Goal: Find specific page/section: Find specific page/section

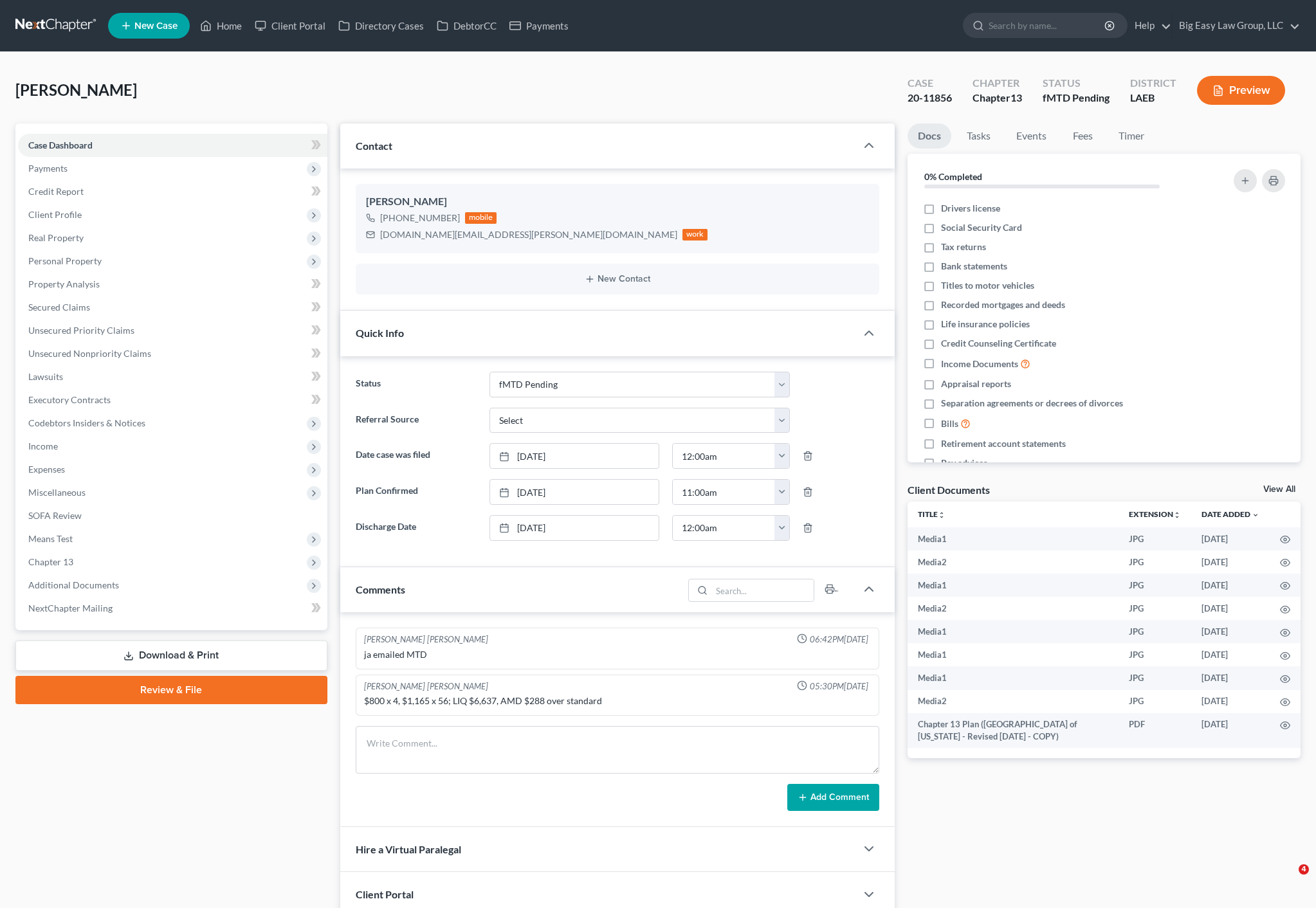
select select "20"
select select "0"
click at [212, 26] on icon at bounding box center [206, 26] width 12 height 15
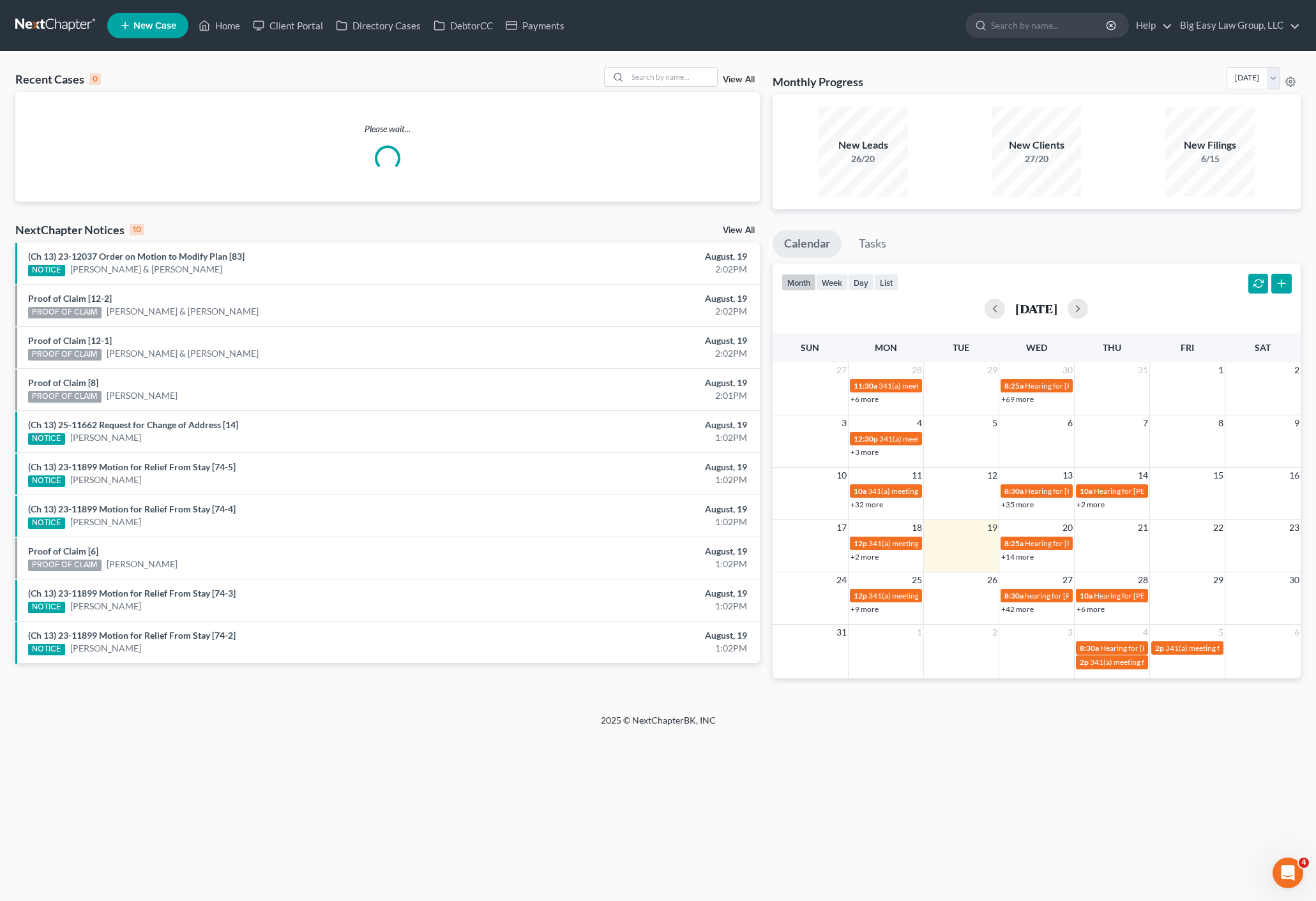
click at [670, 88] on div "Recent Cases 0 View All" at bounding box center [387, 79] width 744 height 25
click at [674, 84] on input "search" at bounding box center [672, 77] width 90 height 19
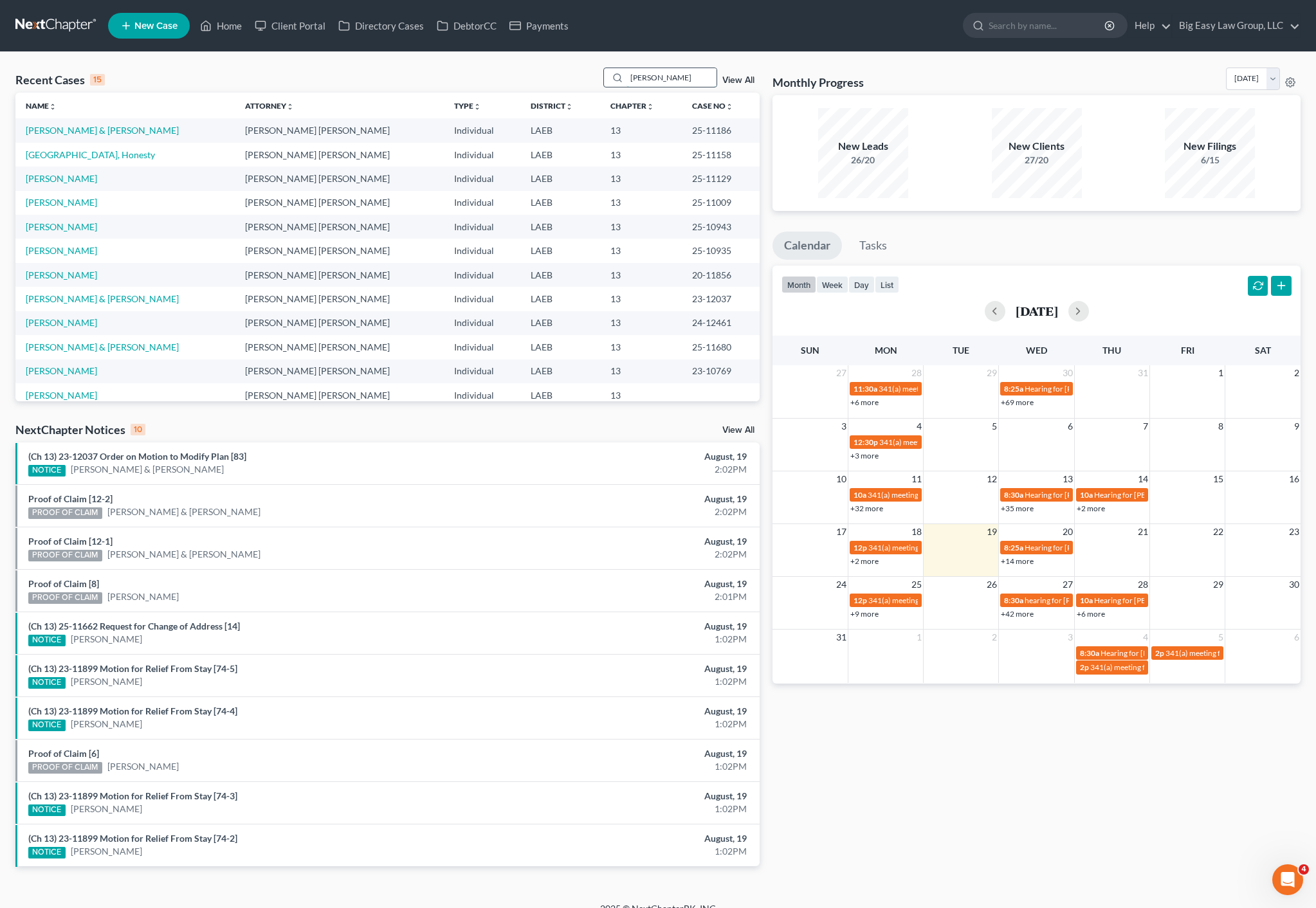
type input "[PERSON_NAME]"
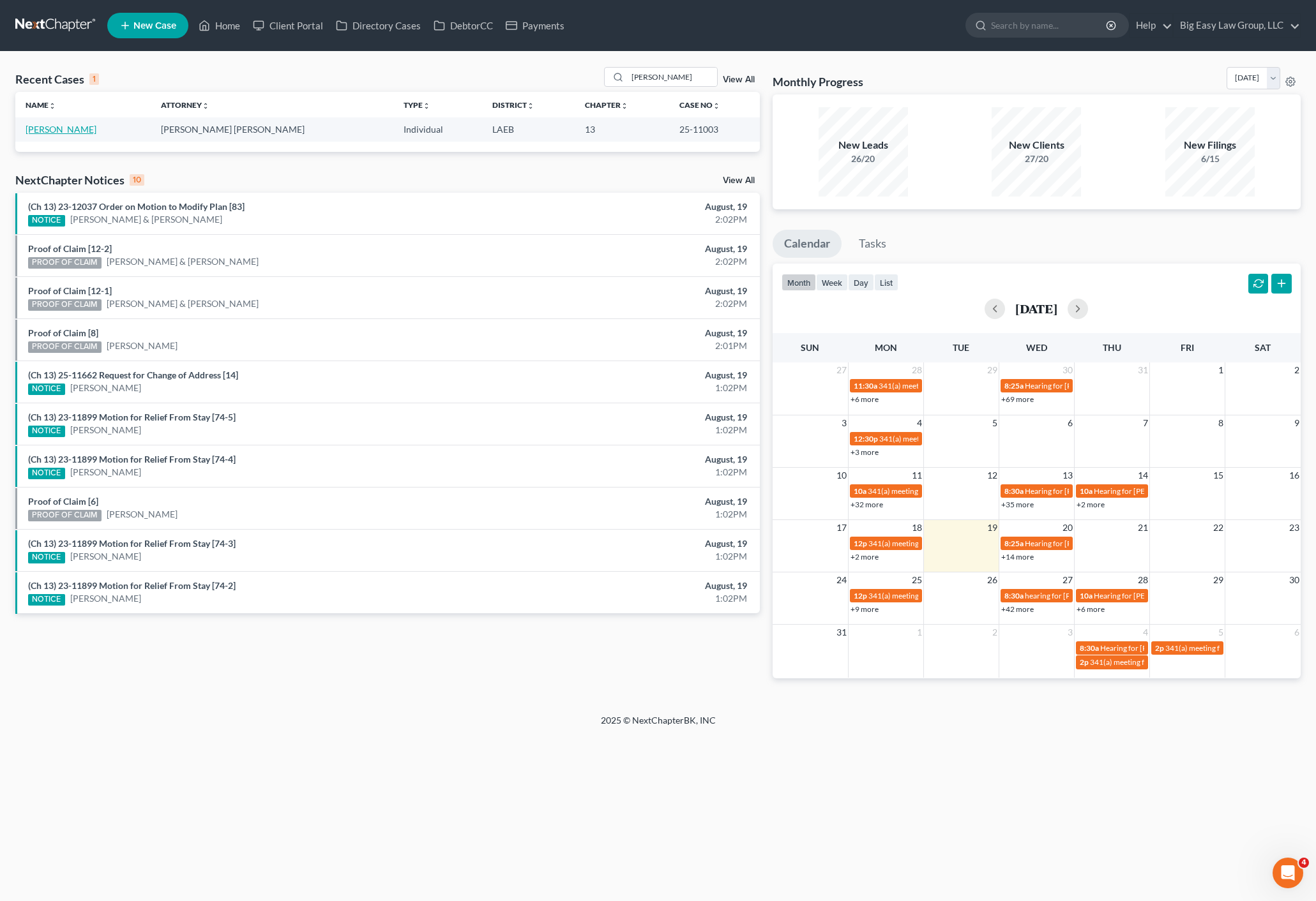
click at [83, 130] on link "[PERSON_NAME]" at bounding box center [61, 130] width 71 height 11
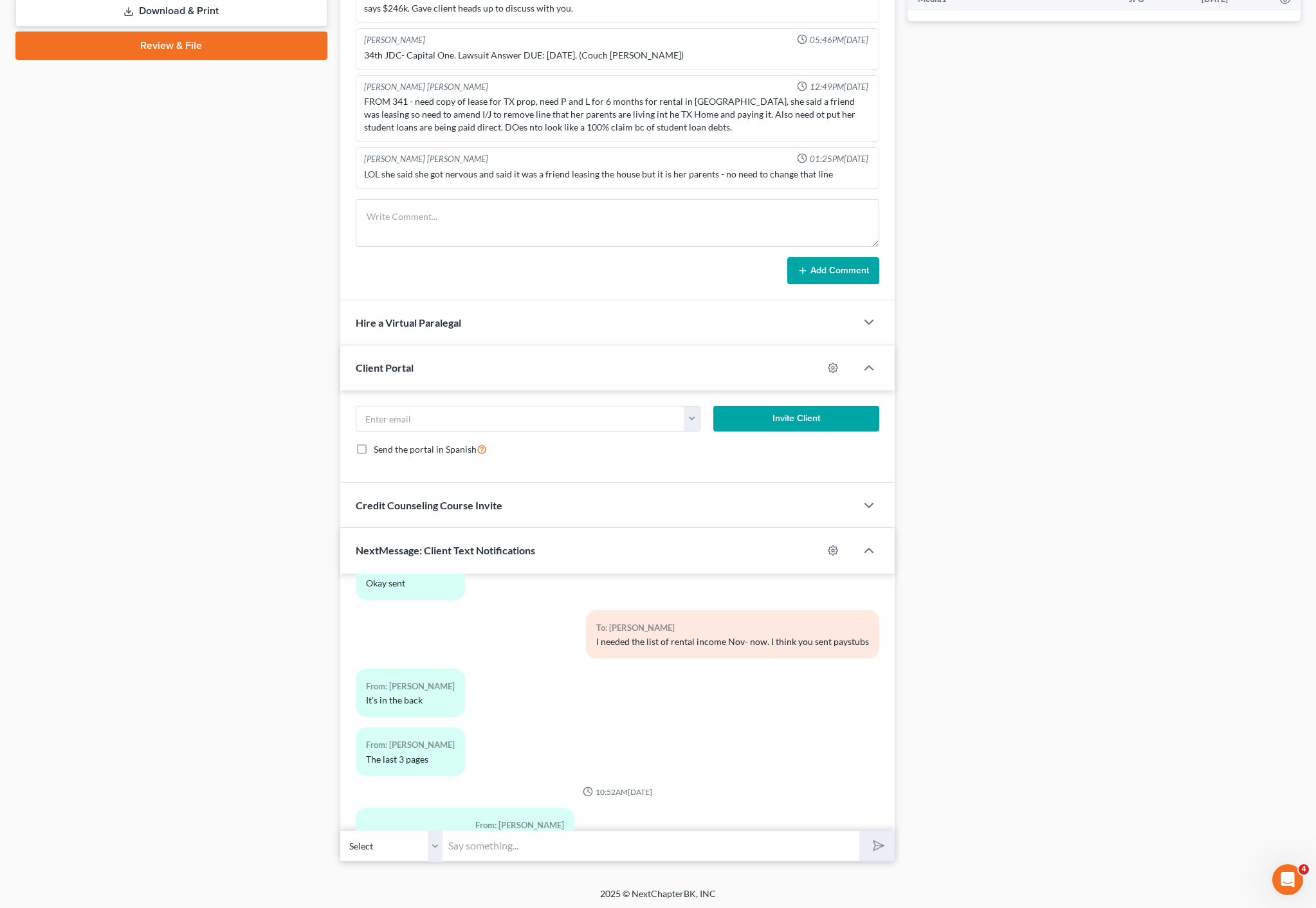
scroll to position [647, 0]
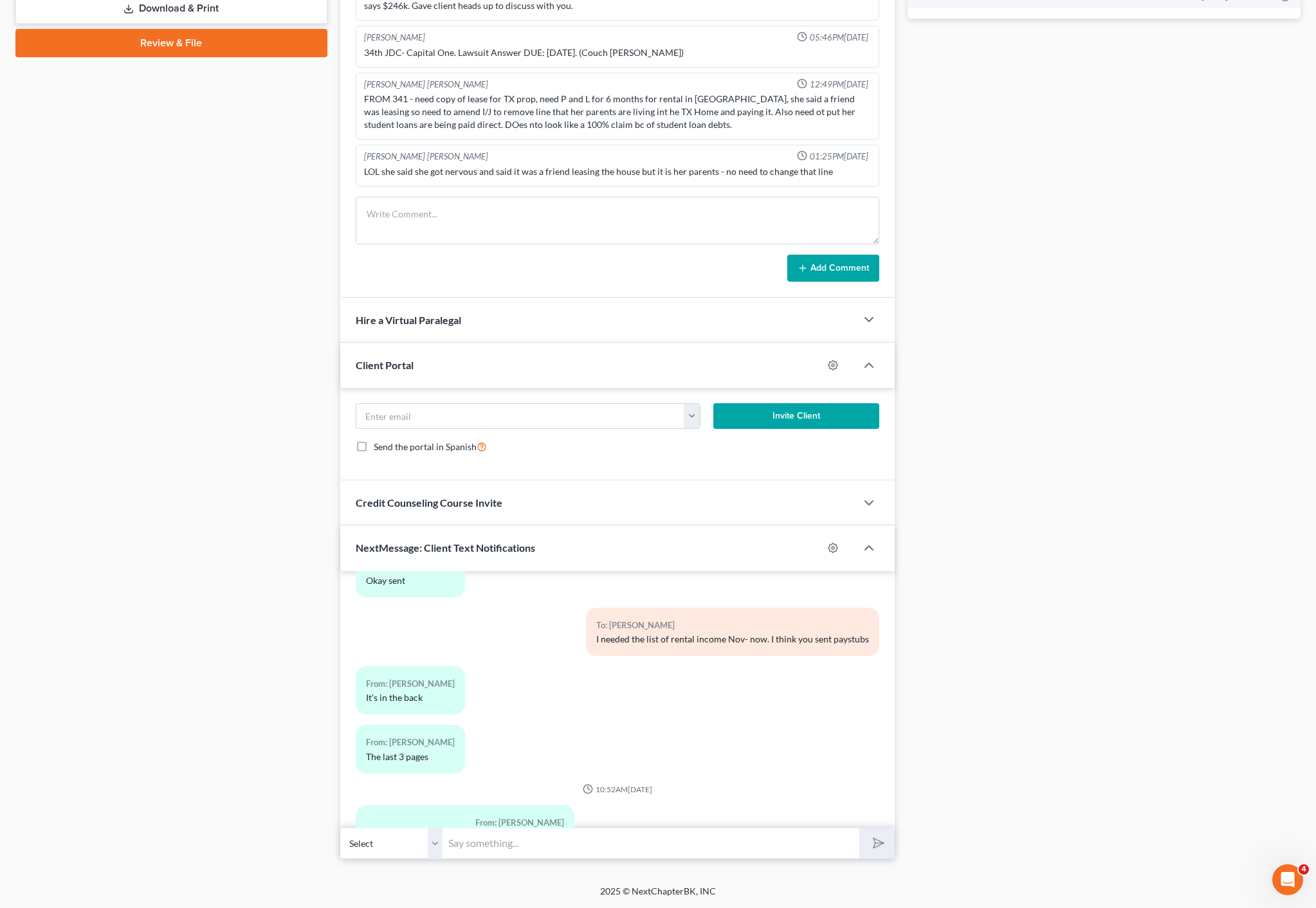
click at [454, 725] on div "From: [PERSON_NAME] The last 3 pages" at bounding box center [410, 748] width 109 height 48
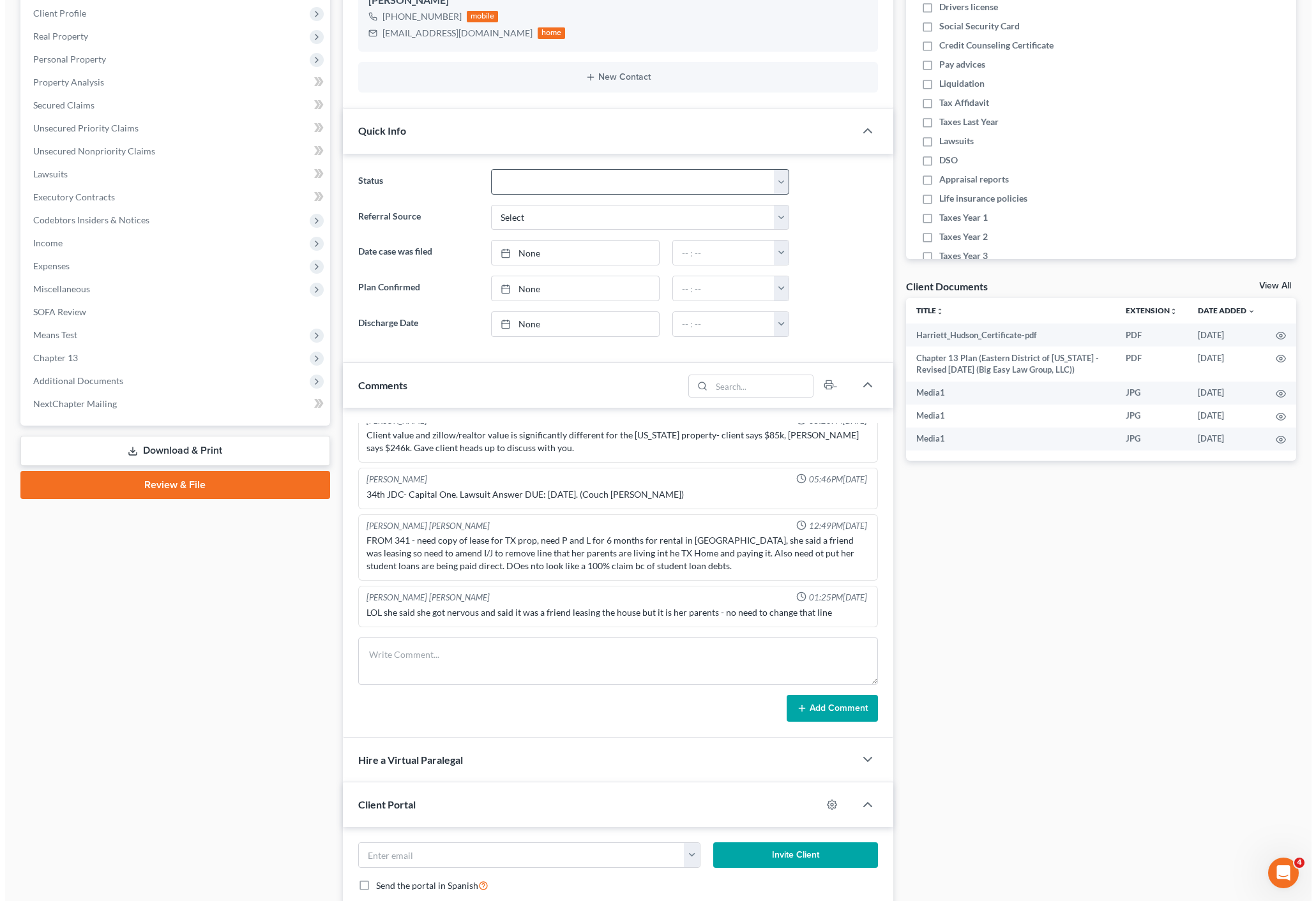
scroll to position [0, 0]
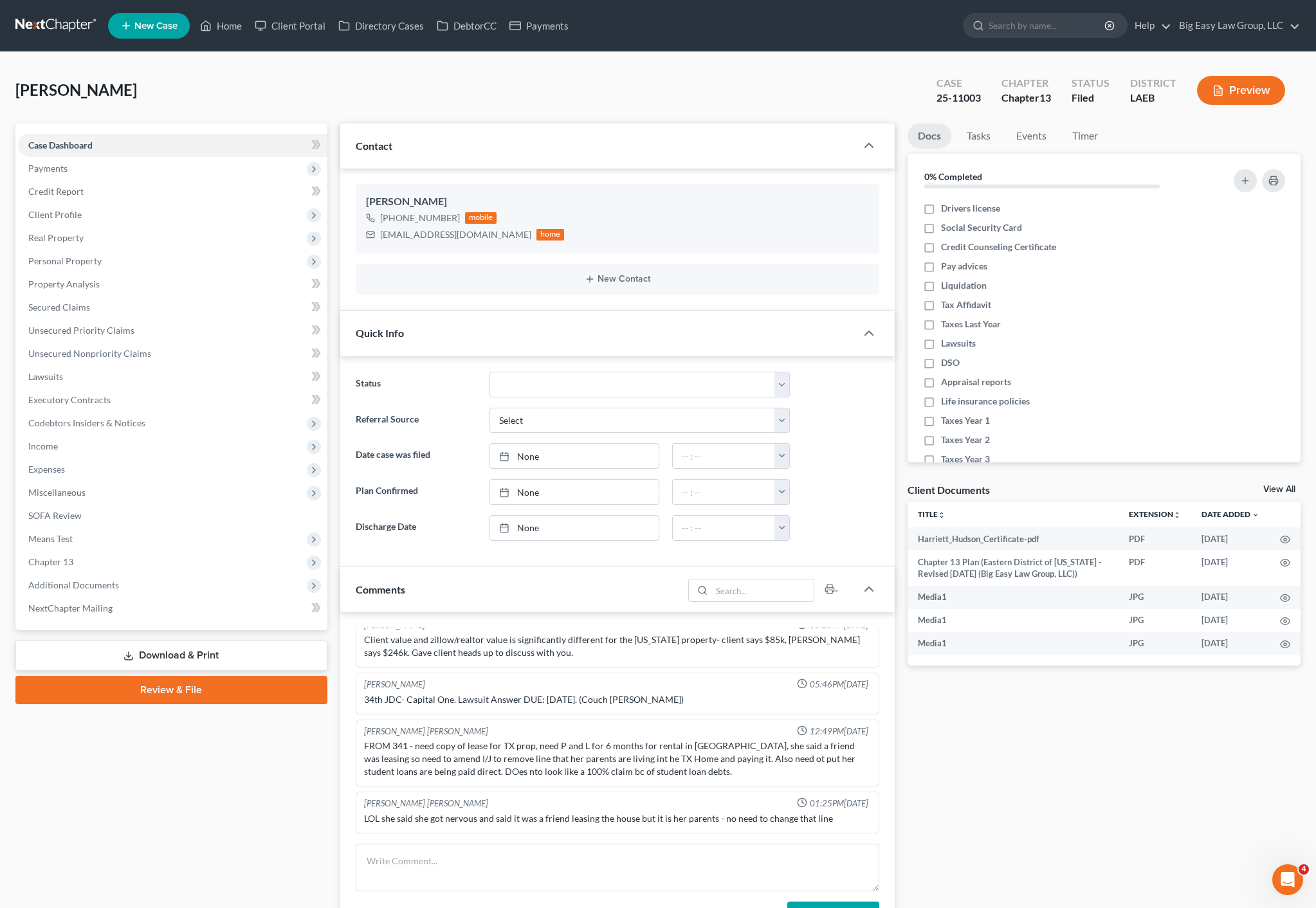
click at [390, 320] on div "Quick Info" at bounding box center [598, 333] width 516 height 44
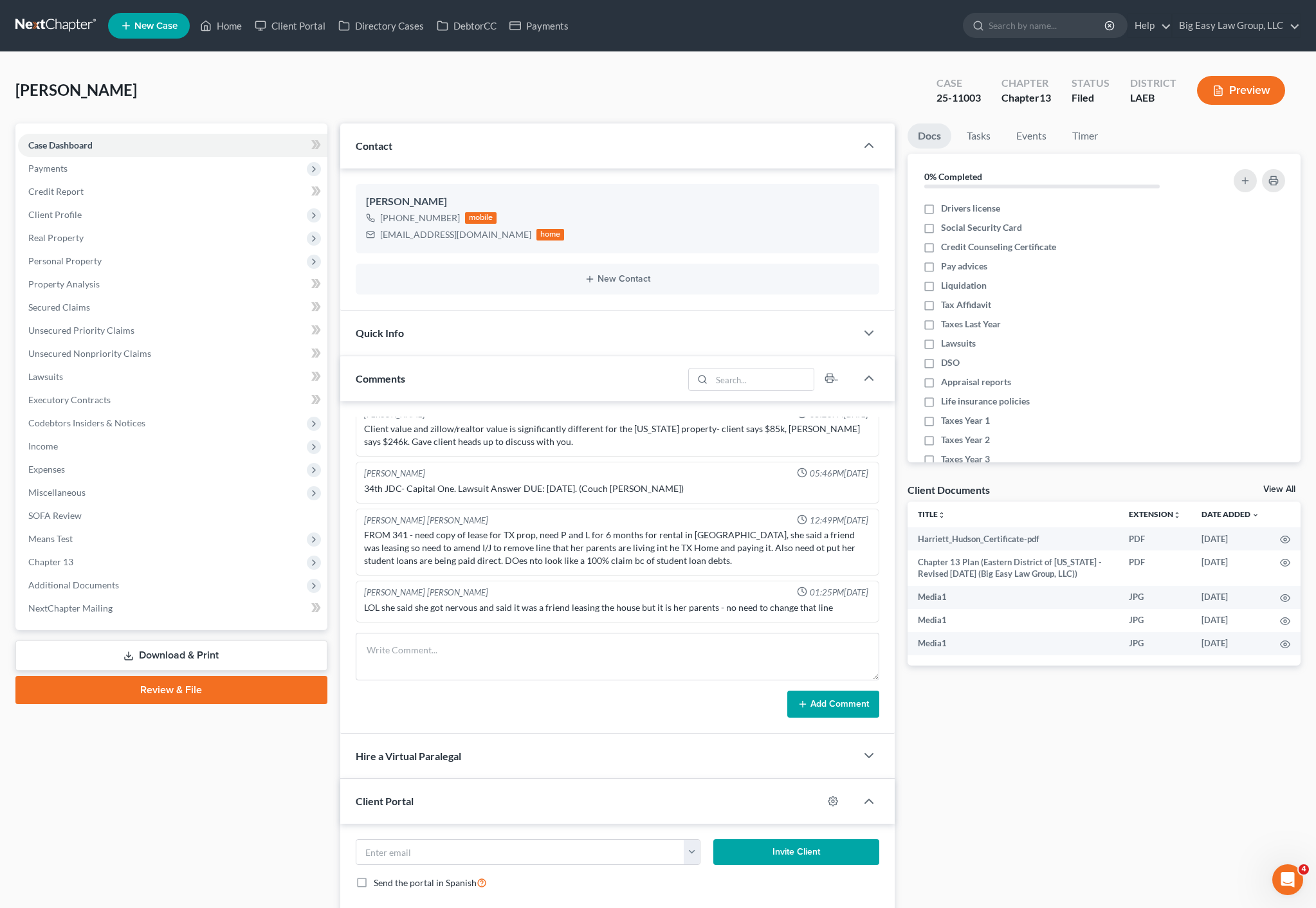
click at [394, 386] on div "Comments" at bounding box center [512, 379] width 343 height 44
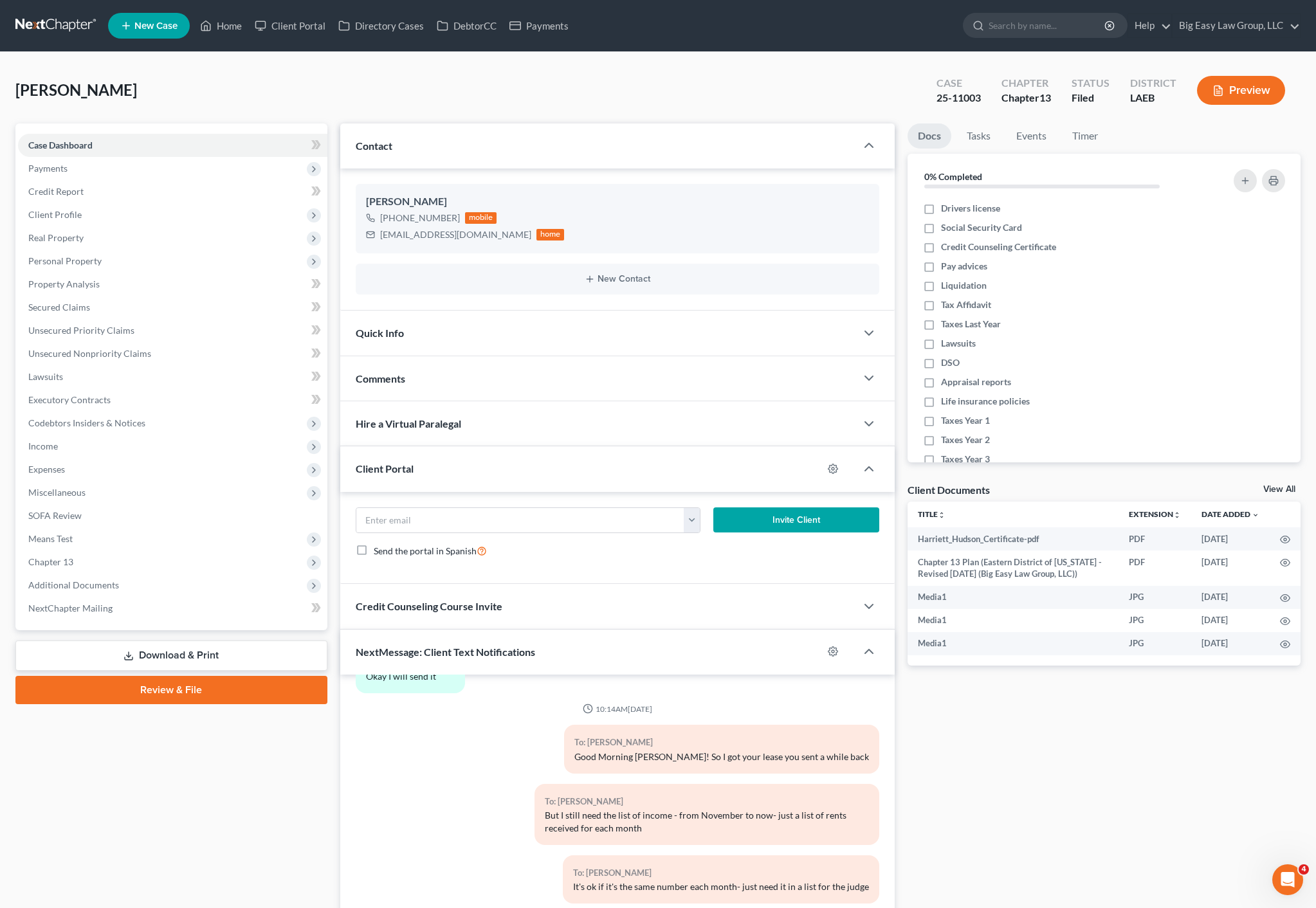
click at [386, 463] on span "Client Portal" at bounding box center [384, 468] width 58 height 13
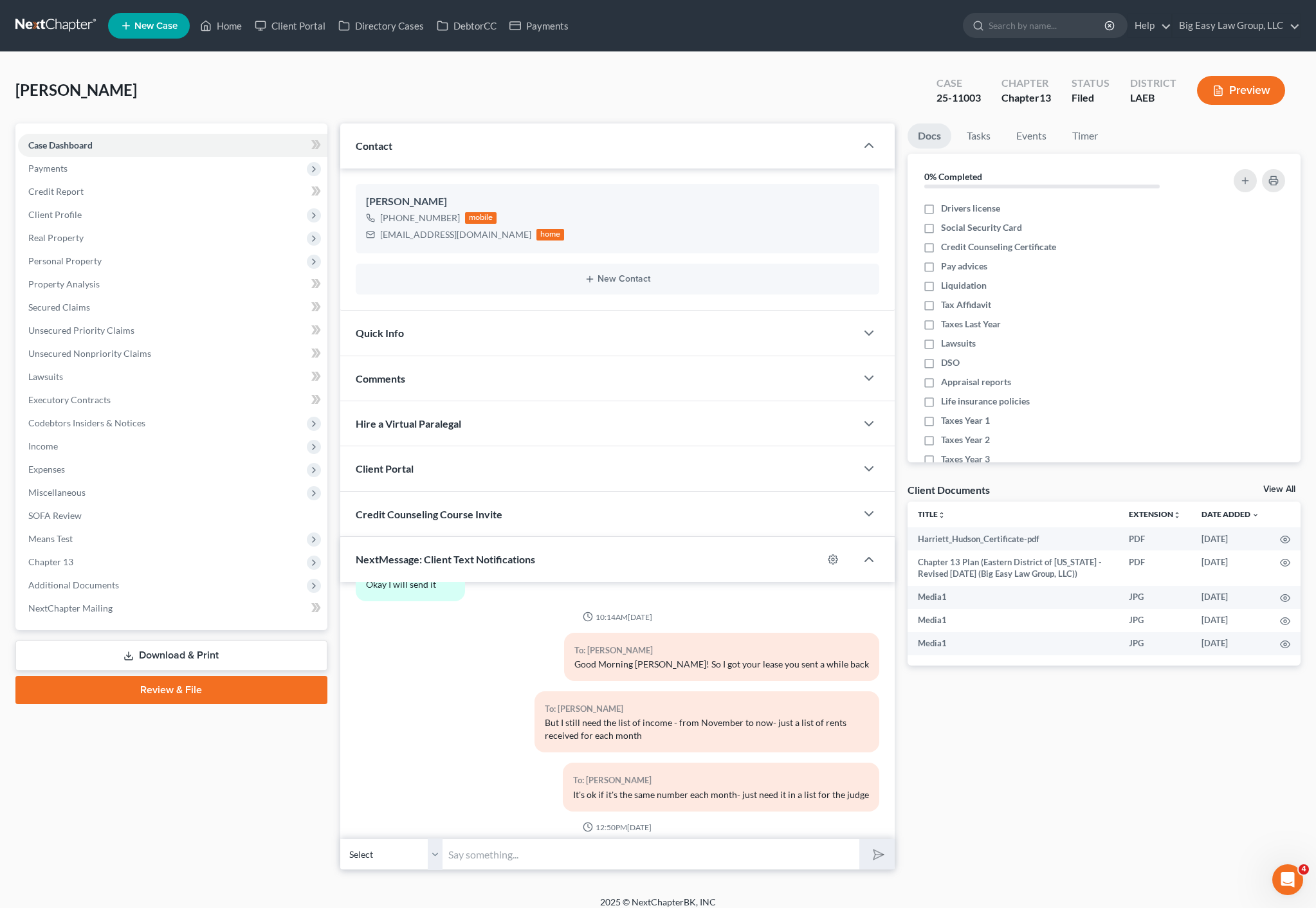
click at [458, 304] on div "[PERSON_NAME] [PHONE_NUMBER] mobile [EMAIL_ADDRESS][DOMAIN_NAME] home New Conta…" at bounding box center [618, 240] width 555 height 142
click at [420, 540] on div "NextMessage: Client Text Notifications" at bounding box center [582, 559] width 483 height 44
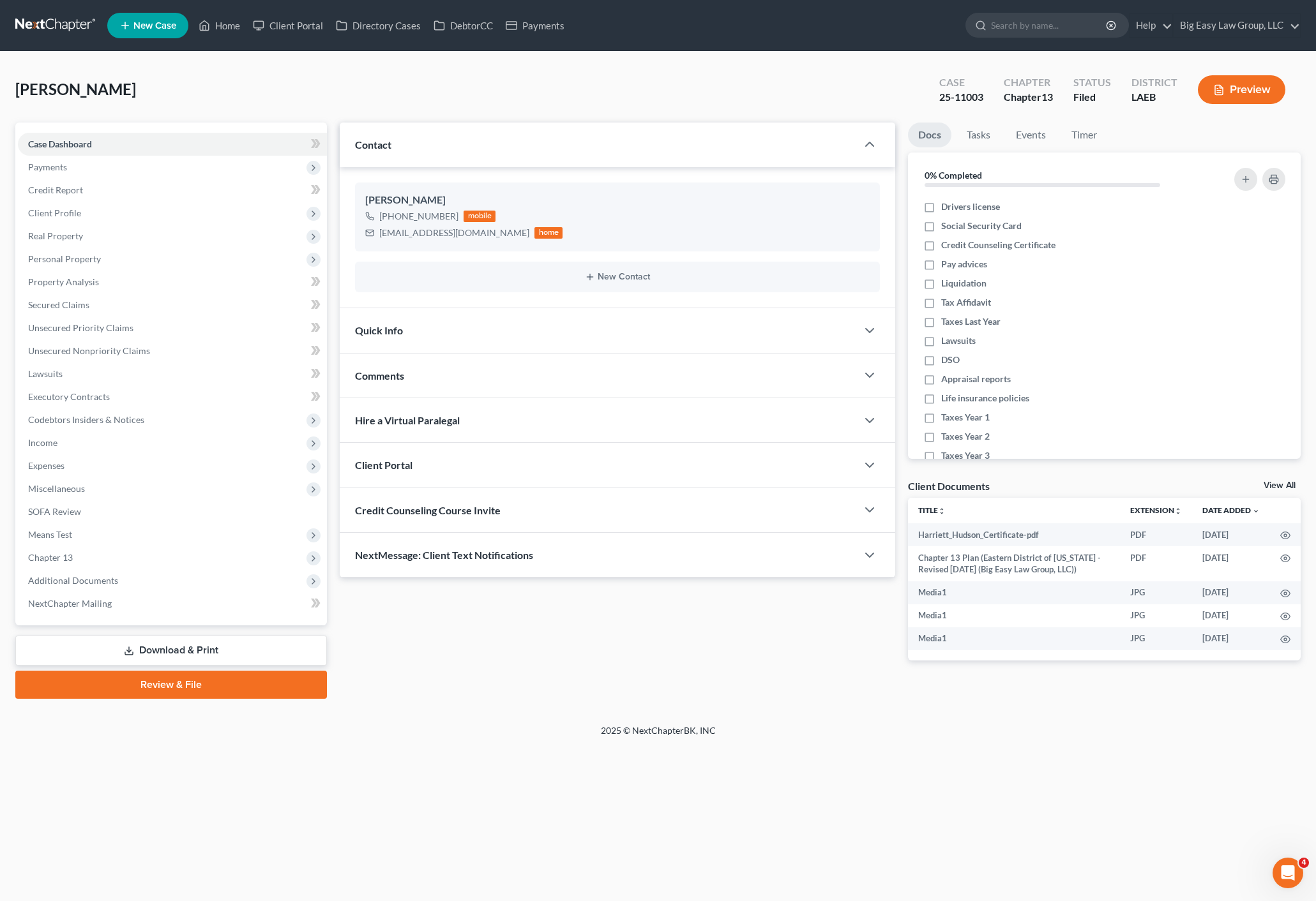
click at [432, 159] on div "Contact" at bounding box center [597, 145] width 517 height 44
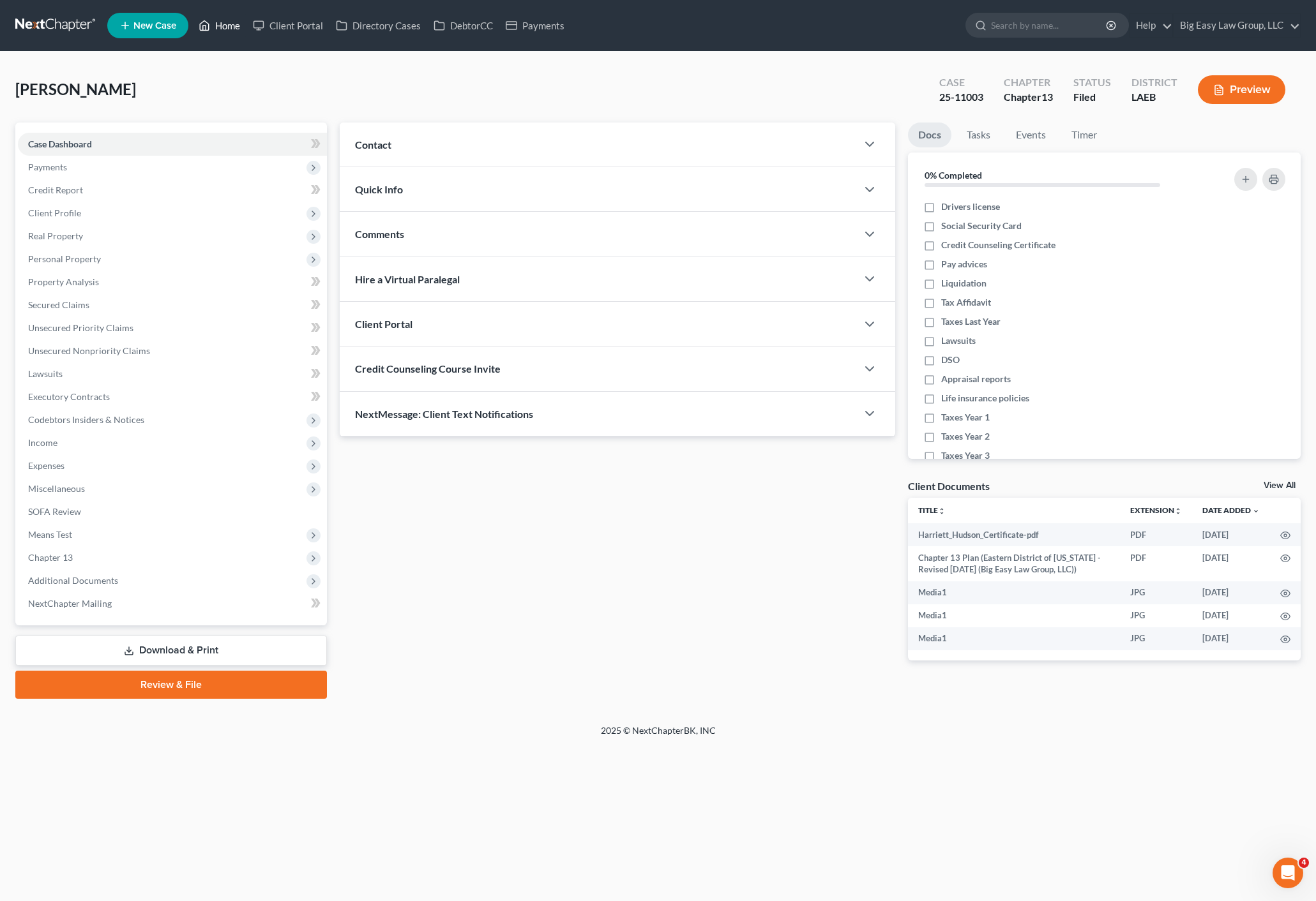
click at [221, 22] on link "Home" at bounding box center [219, 25] width 54 height 23
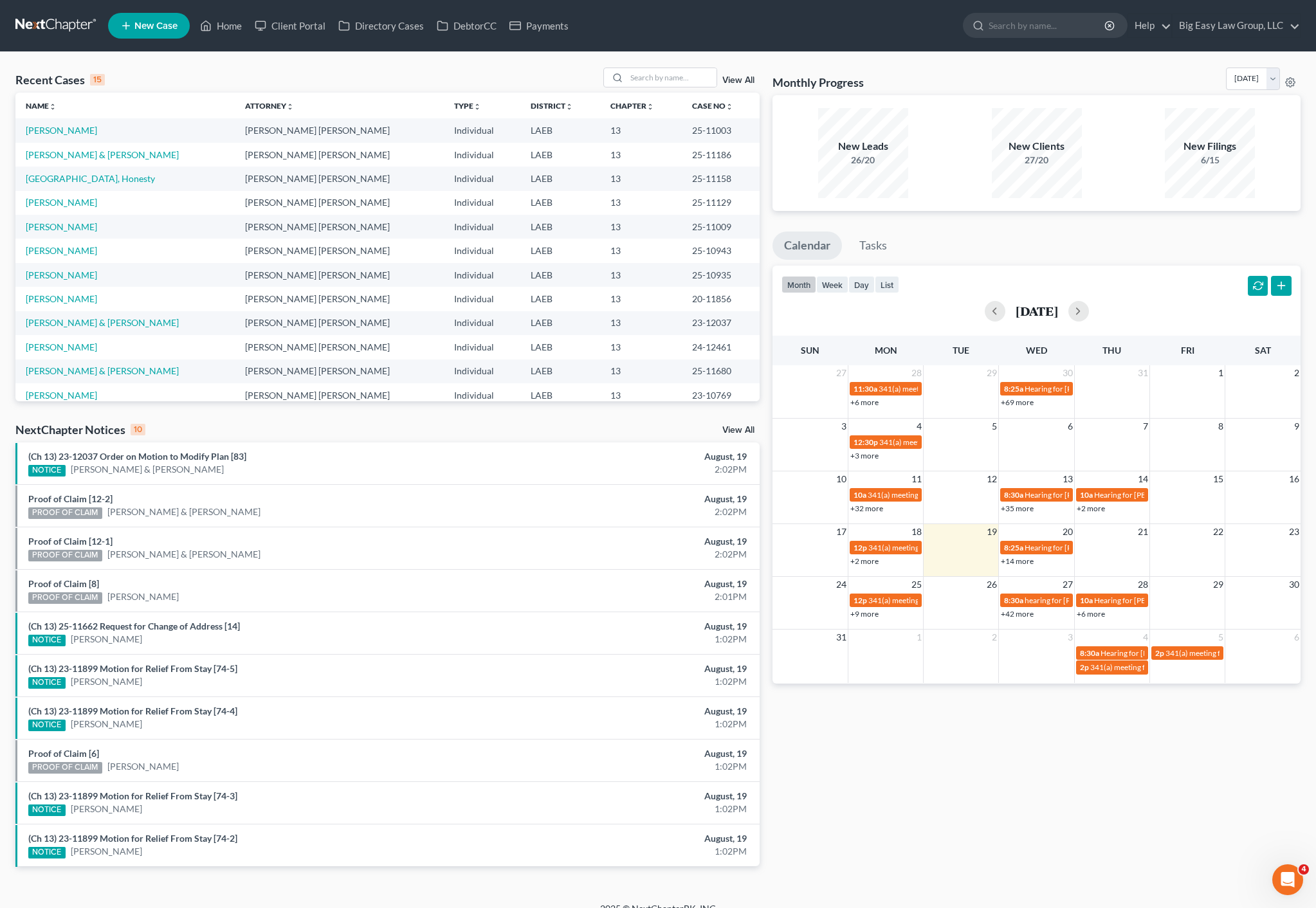
click at [165, 96] on th "Name unfold_more expand_more expand_less" at bounding box center [125, 105] width 220 height 26
click at [67, 126] on link "[PERSON_NAME]" at bounding box center [61, 131] width 72 height 11
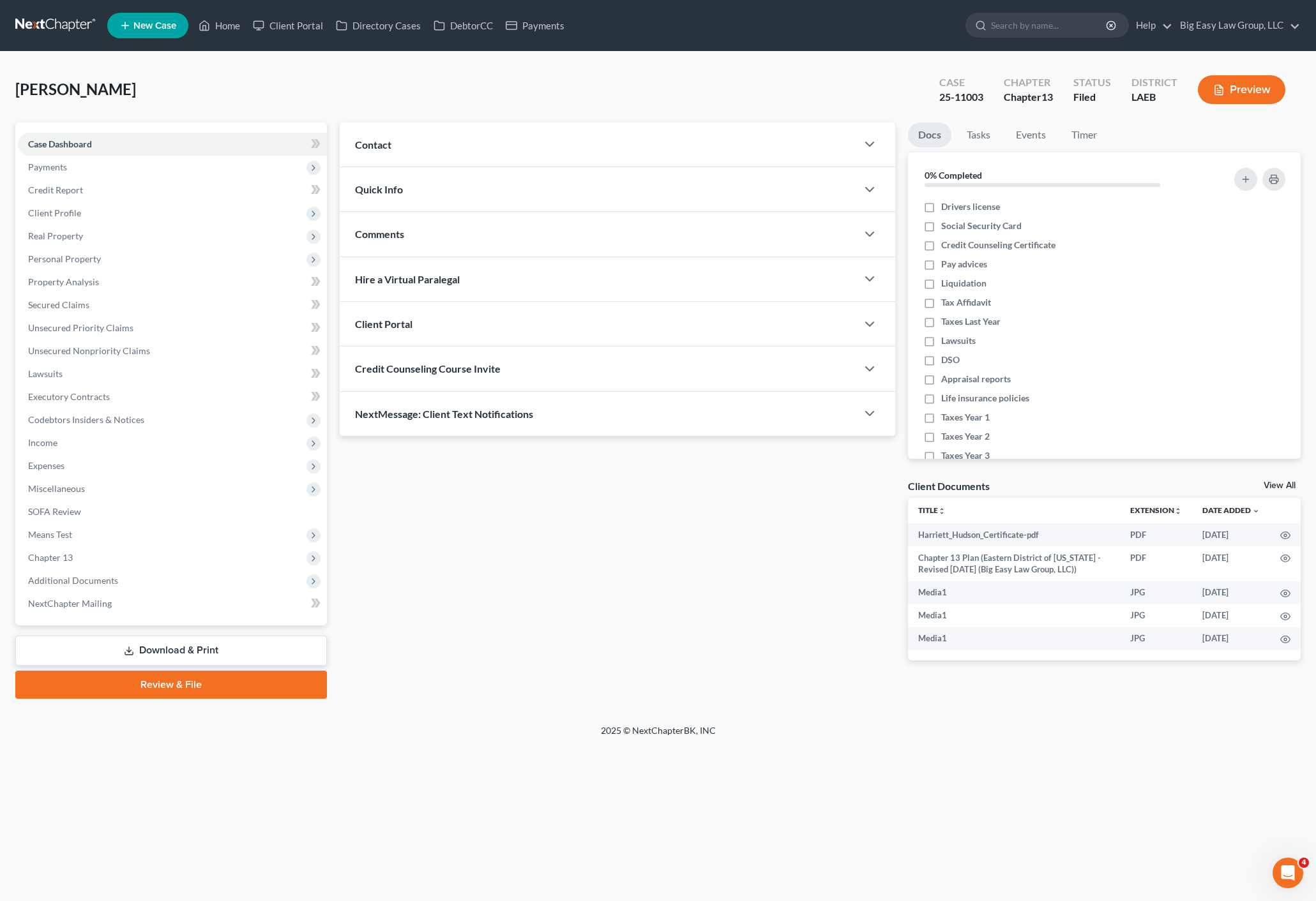
click at [427, 148] on div "Contact" at bounding box center [597, 145] width 517 height 44
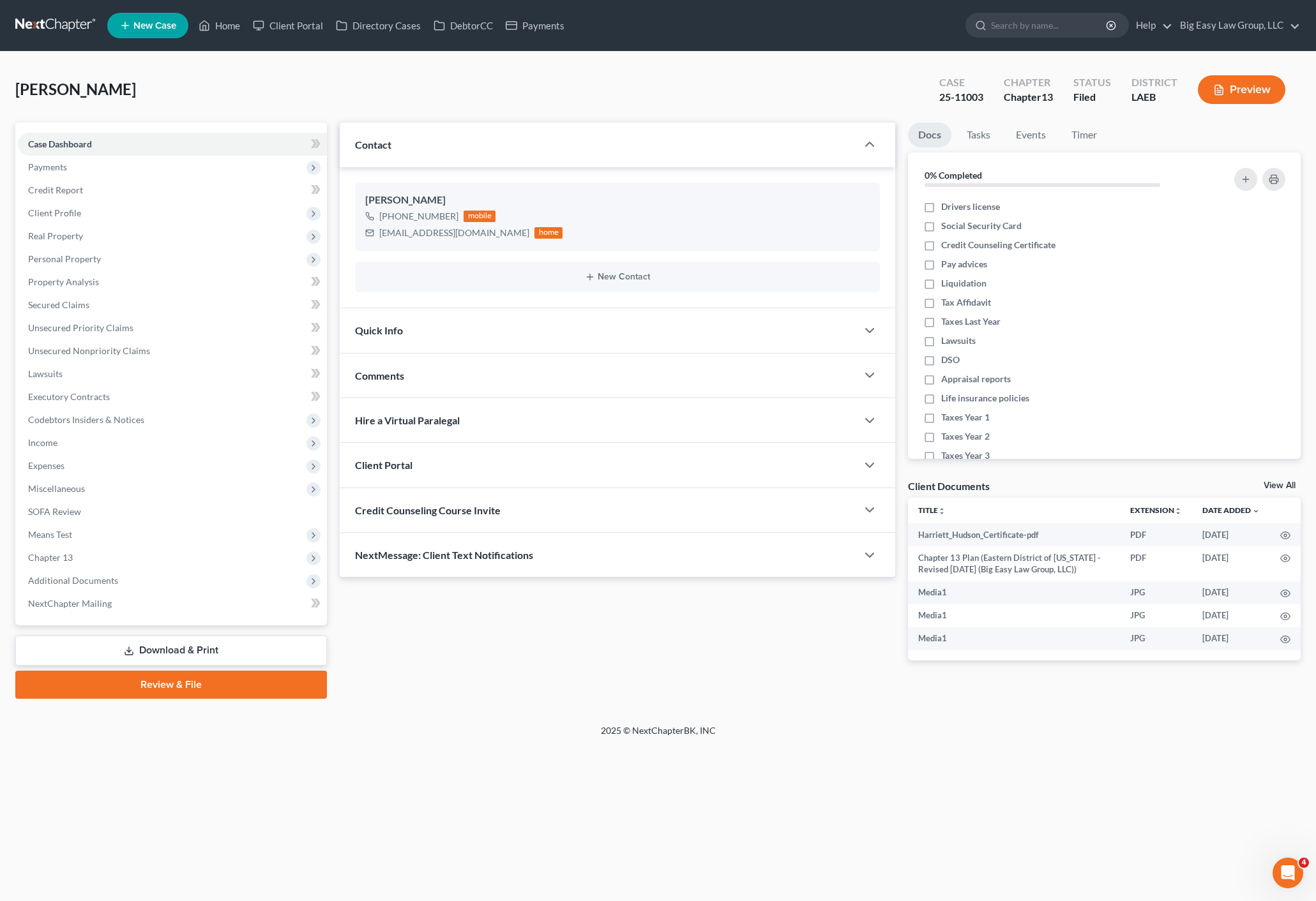
click at [406, 145] on div "Contact" at bounding box center [597, 145] width 517 height 44
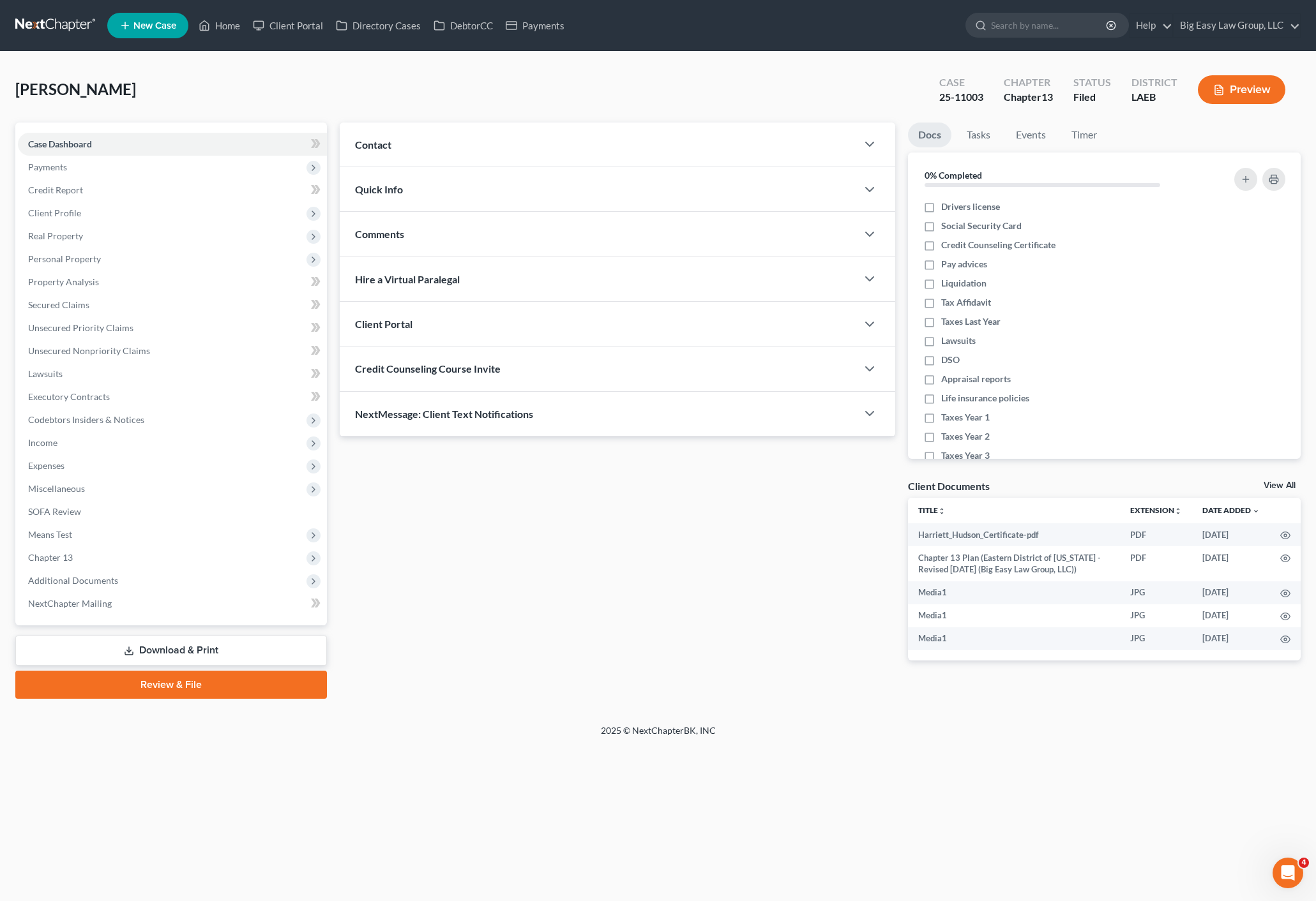
click at [476, 202] on div "Quick Info" at bounding box center [597, 190] width 517 height 44
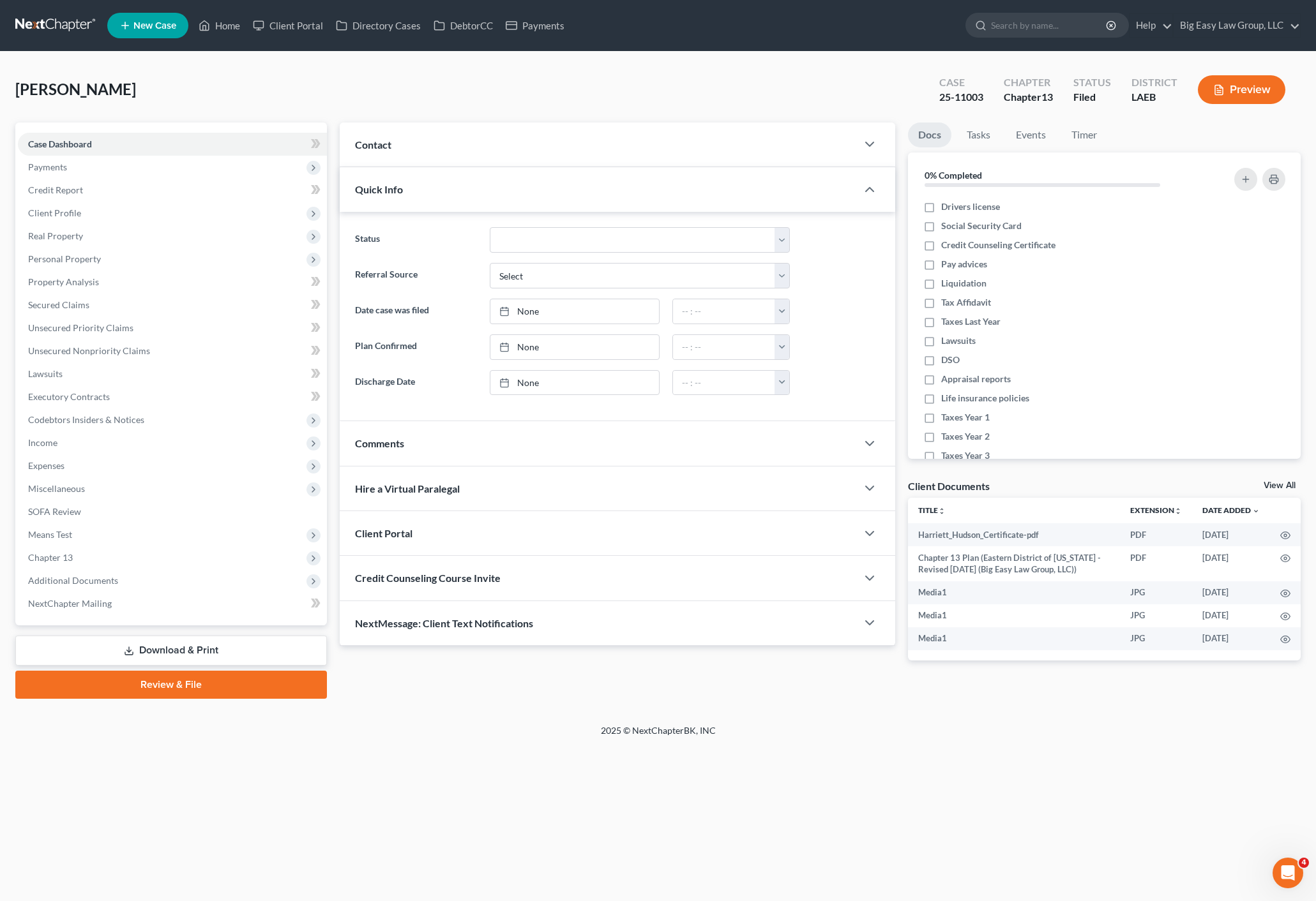
click at [452, 184] on div "Quick Info" at bounding box center [597, 190] width 517 height 44
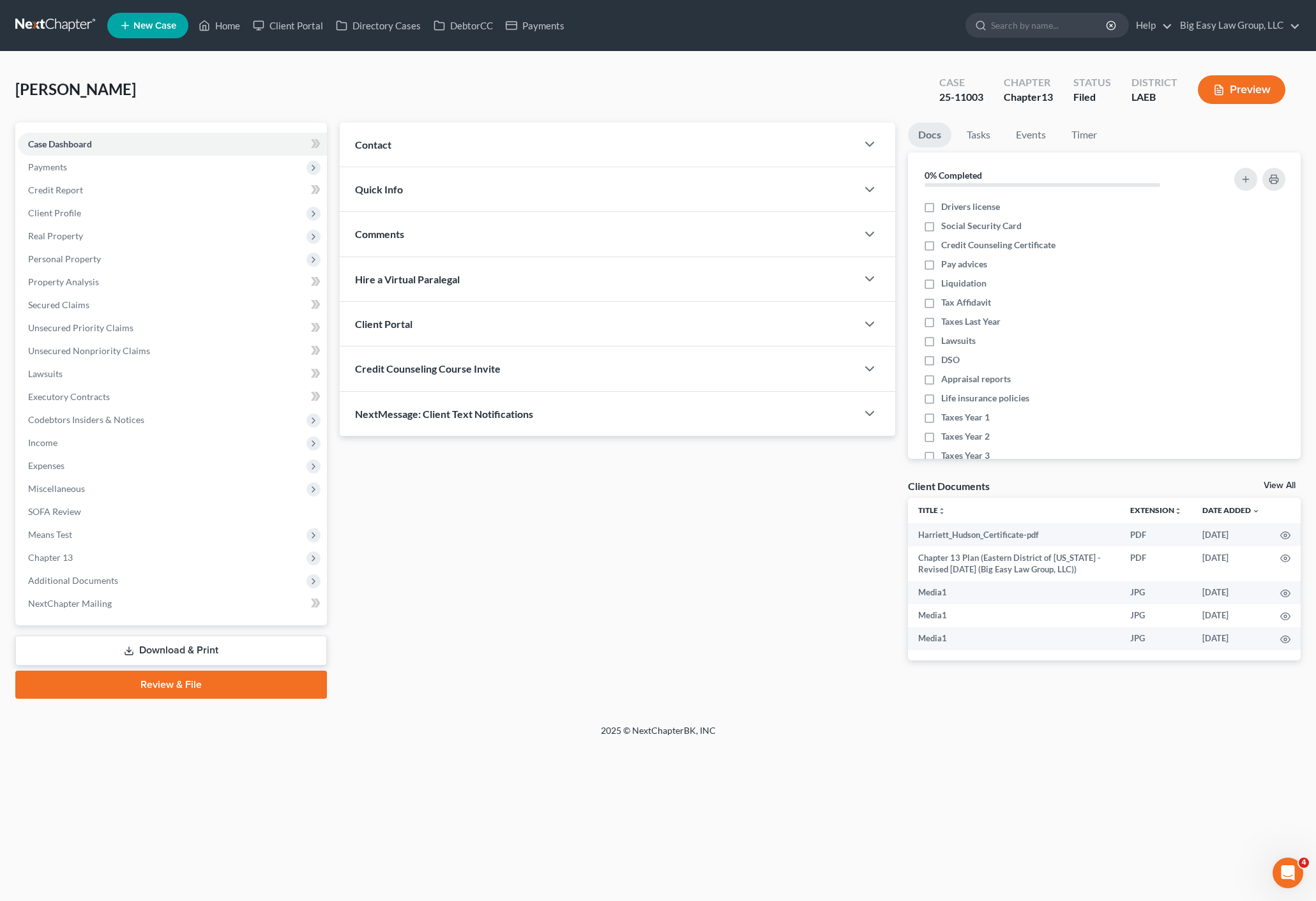
click at [400, 218] on div "Comments" at bounding box center [597, 234] width 517 height 44
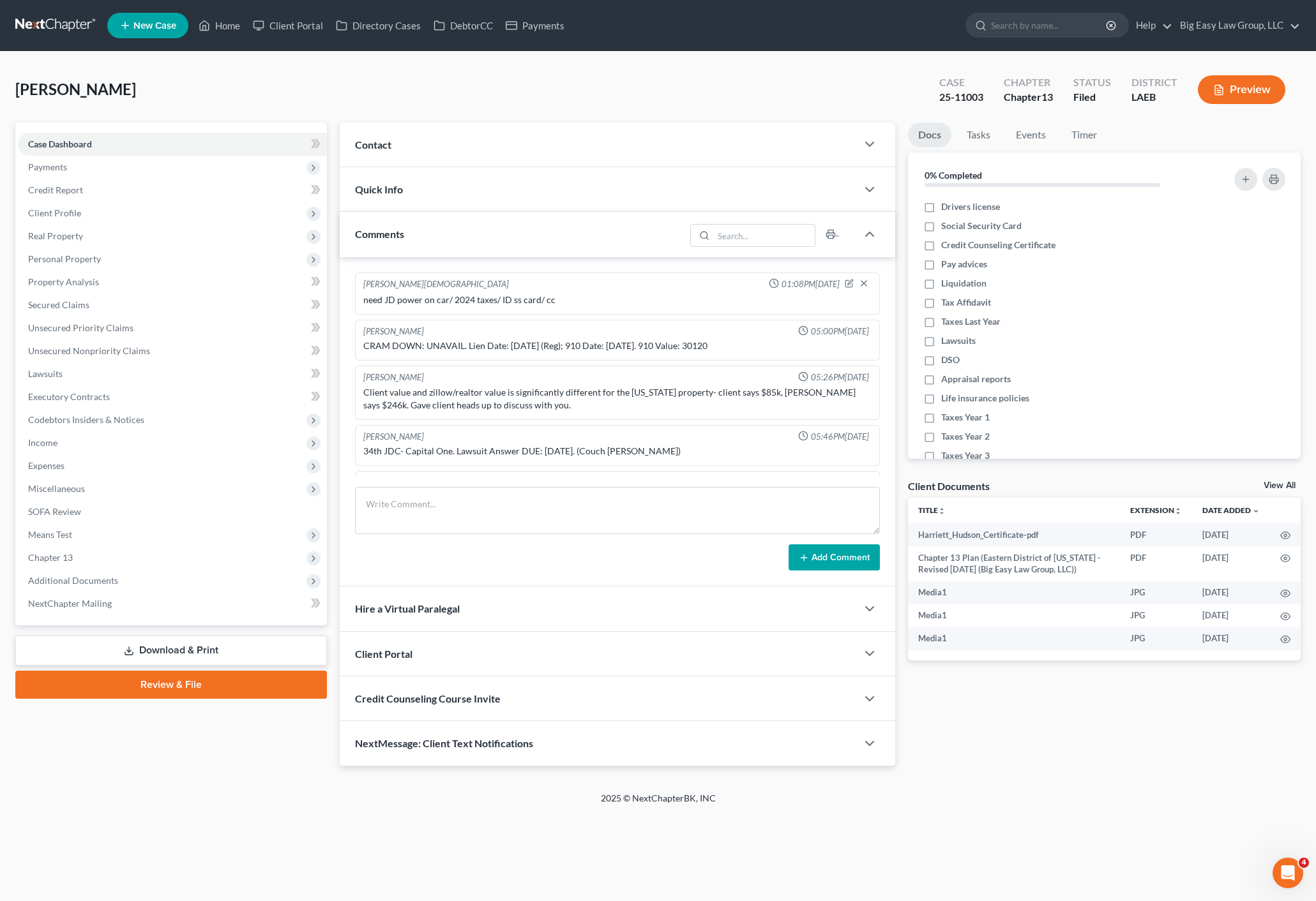
click at [410, 227] on div "Comments" at bounding box center [512, 234] width 345 height 44
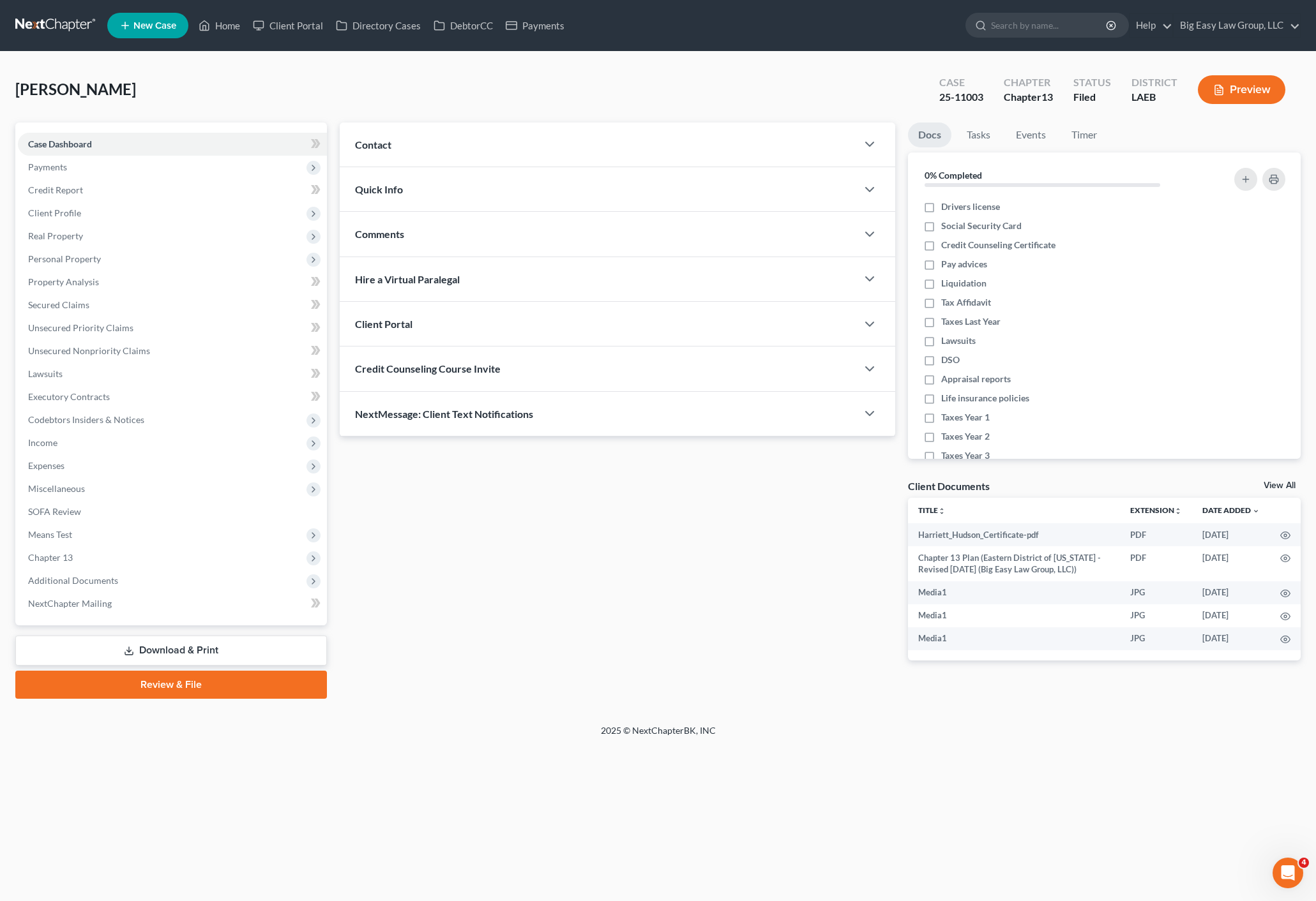
drag, startPoint x: 415, startPoint y: 130, endPoint x: 406, endPoint y: 187, distance: 57.7
click at [415, 130] on div "Contact" at bounding box center [597, 145] width 517 height 44
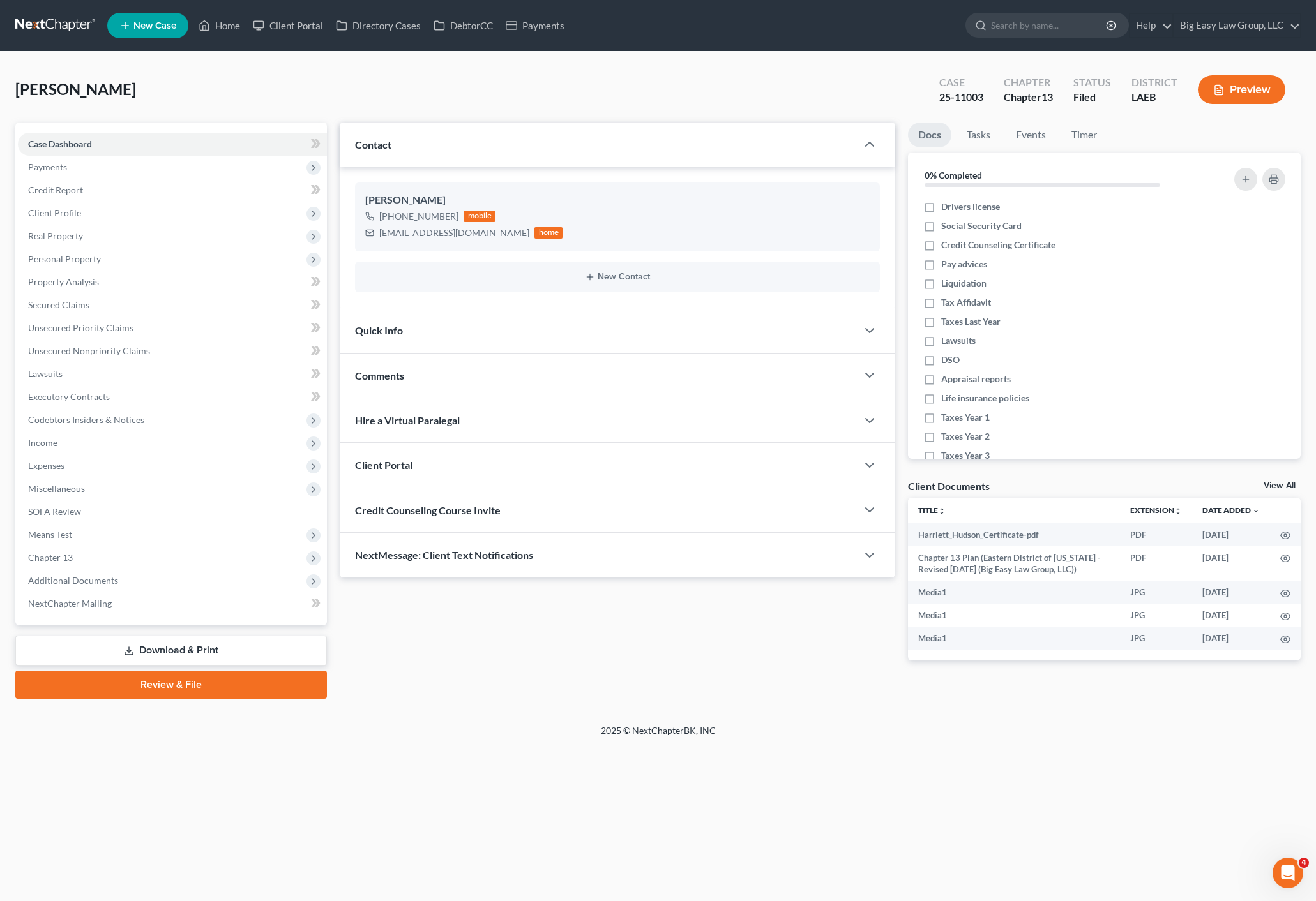
click at [417, 138] on div "Contact" at bounding box center [597, 145] width 517 height 44
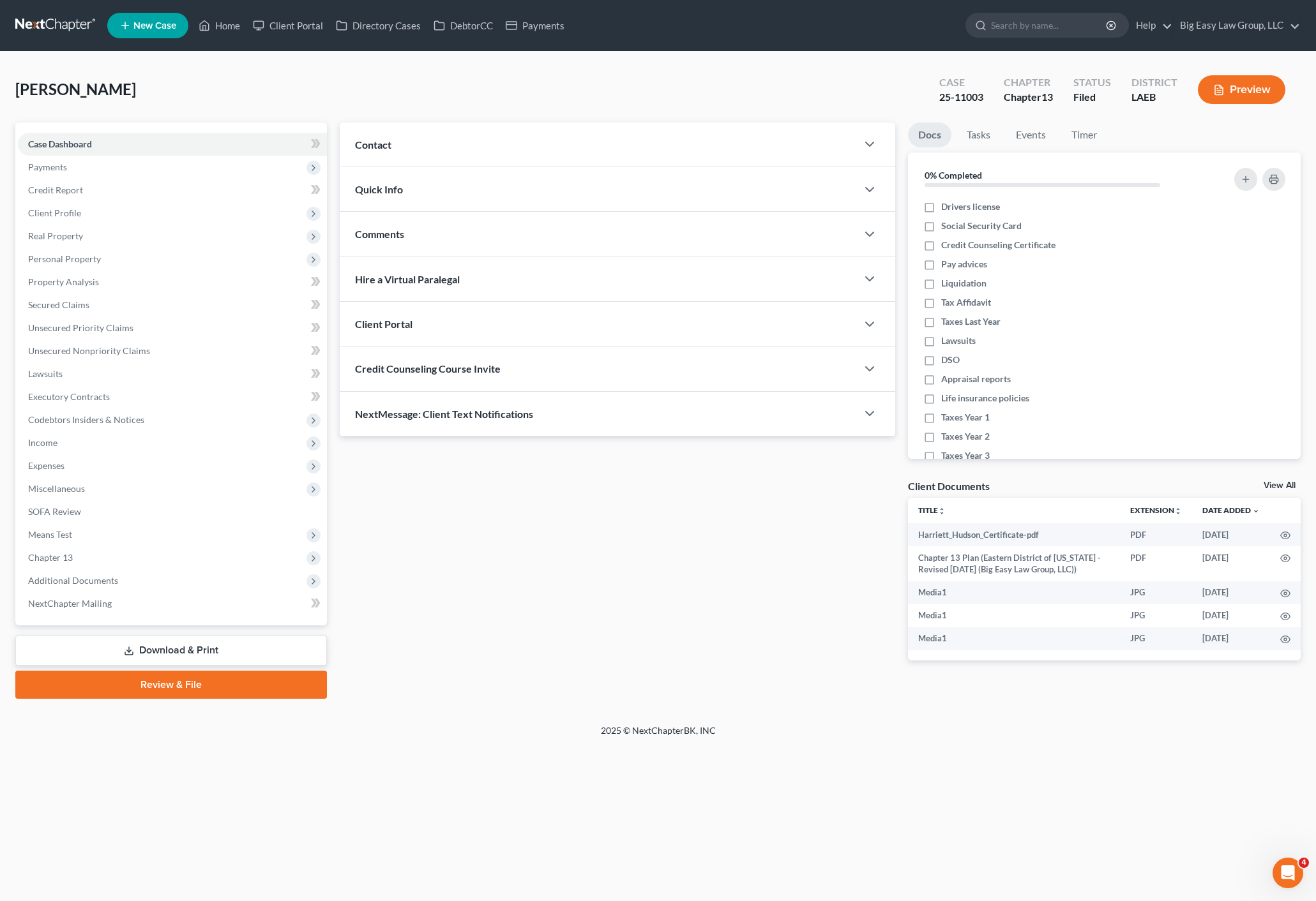
click at [441, 154] on div "Contact" at bounding box center [597, 145] width 517 height 44
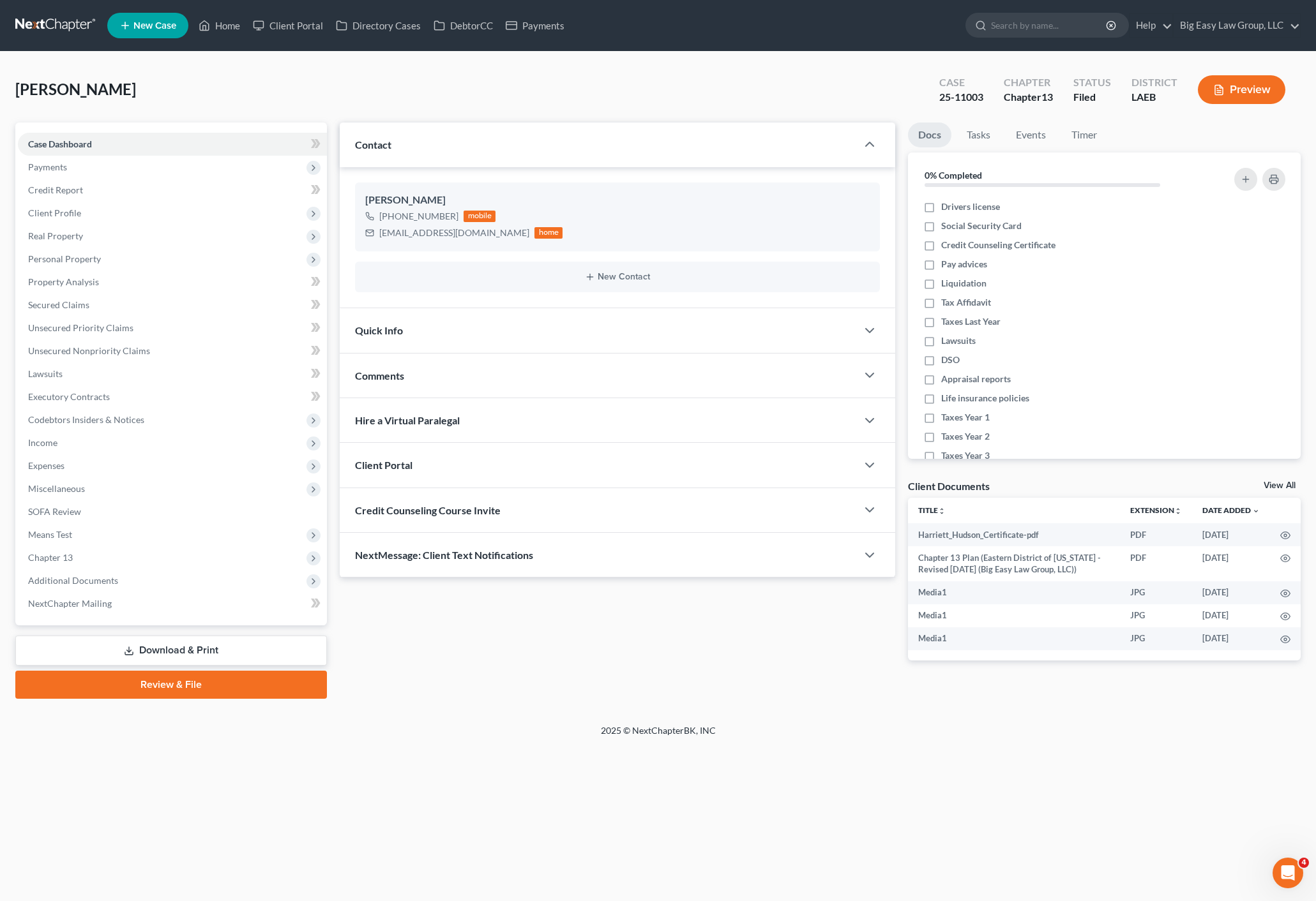
click at [440, 150] on div "Contact" at bounding box center [597, 145] width 517 height 44
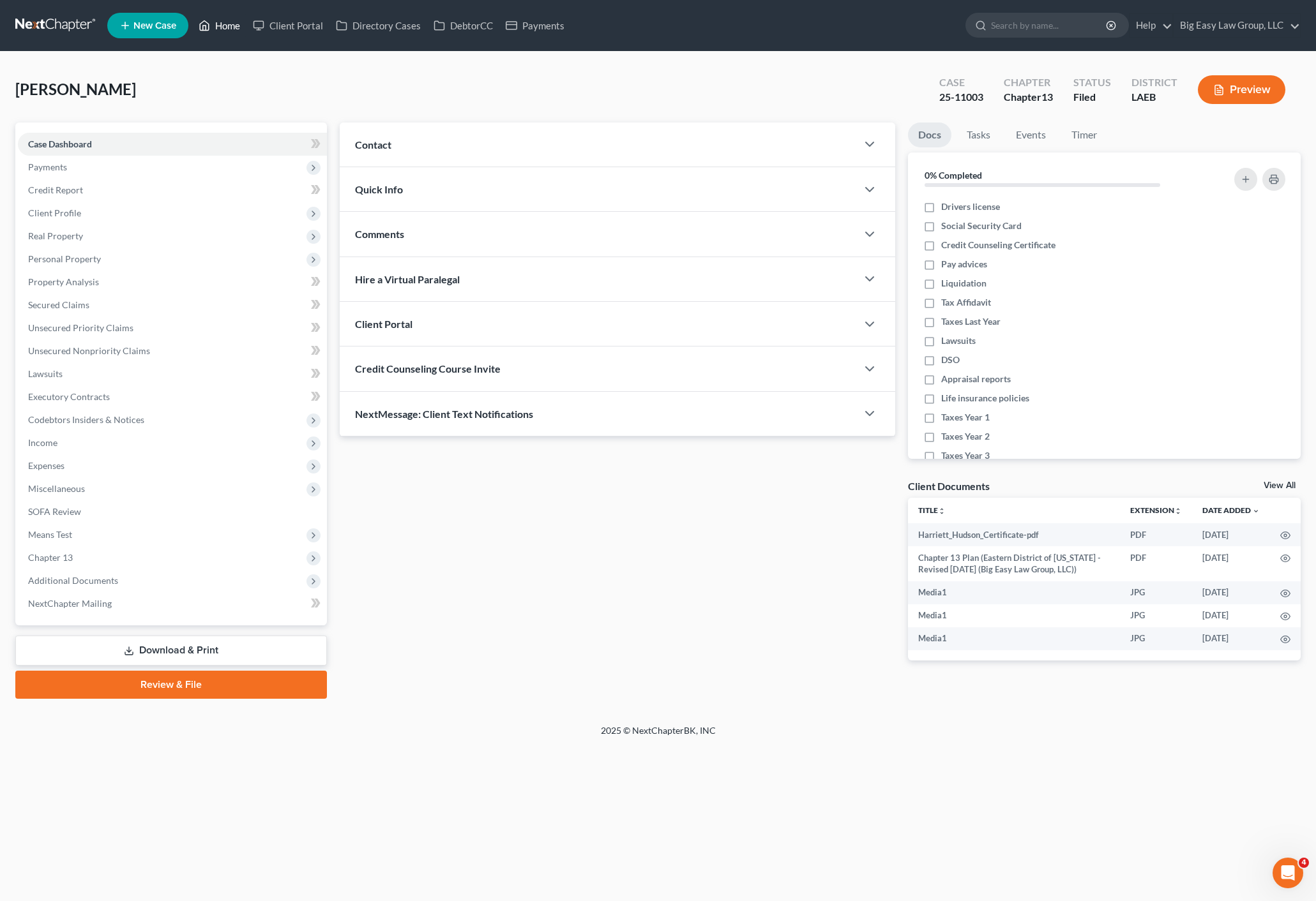
click at [233, 33] on link "Home" at bounding box center [219, 25] width 54 height 23
